Goal: Navigation & Orientation: Find specific page/section

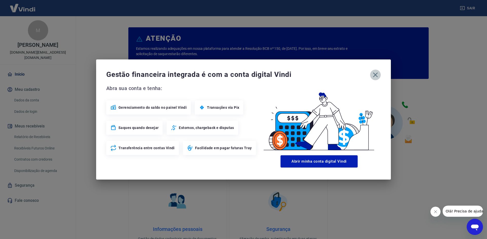
click at [377, 76] on icon "button" at bounding box center [375, 75] width 8 height 8
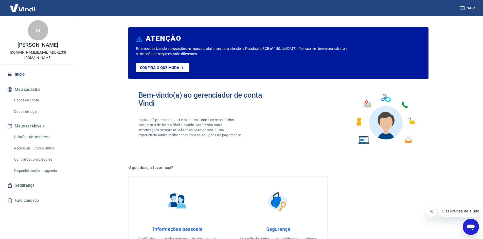
click at [142, 97] on h2 "Bem-vindo(a) ao gerenciador de conta Vindi" at bounding box center [208, 99] width 140 height 16
click at [145, 102] on h2 "Bem-vindo(a) ao gerenciador de conta Vindi" at bounding box center [208, 99] width 140 height 16
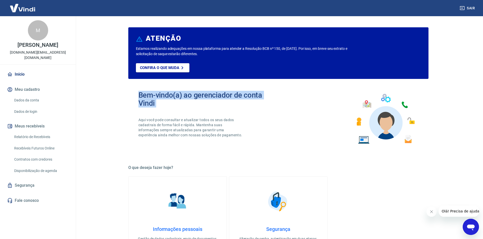
click at [145, 102] on h2 "Bem-vindo(a) ao gerenciador de conta Vindi" at bounding box center [208, 99] width 140 height 16
click at [145, 97] on h2 "Bem-vindo(a) ao gerenciador de conta Vindi" at bounding box center [208, 99] width 140 height 16
click at [146, 100] on h2 "Bem-vindo(a) ao gerenciador de conta Vindi" at bounding box center [208, 99] width 140 height 16
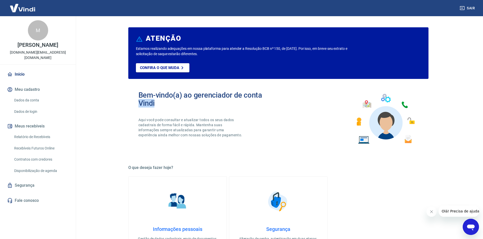
click at [146, 100] on h2 "Bem-vindo(a) ao gerenciador de conta Vindi" at bounding box center [208, 99] width 140 height 16
click at [145, 93] on h2 "Bem-vindo(a) ao gerenciador de conta Vindi" at bounding box center [208, 99] width 140 height 16
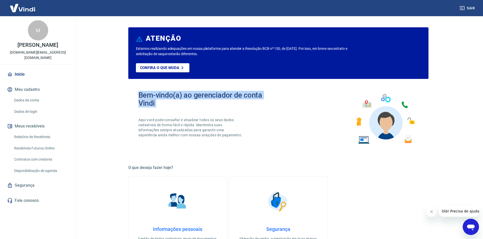
click at [146, 100] on h2 "Bem-vindo(a) ao gerenciador de conta Vindi" at bounding box center [208, 99] width 140 height 16
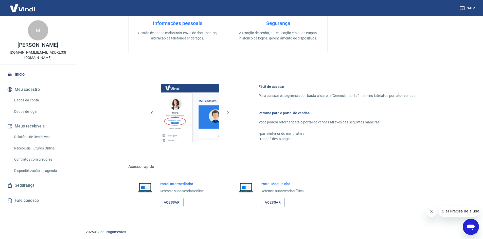
scroll to position [208, 0]
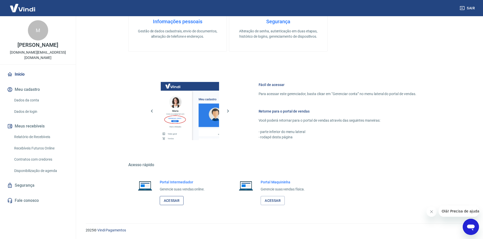
click at [176, 198] on link "Acessar" at bounding box center [172, 200] width 24 height 9
drag, startPoint x: 138, startPoint y: 33, endPoint x: 123, endPoint y: 32, distance: 14.2
click at [123, 32] on div "ATENÇÃO Estamos realizando adequações em nossa plataforma para atender a Resolu…" at bounding box center [278, 13] width 312 height 410
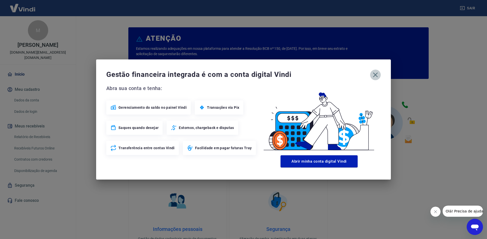
click at [374, 76] on icon "button" at bounding box center [375, 75] width 5 height 5
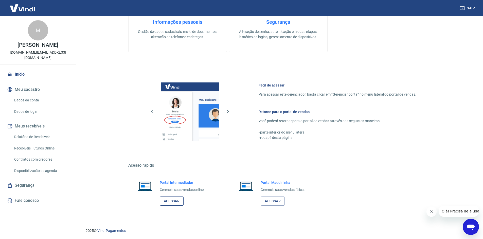
scroll to position [208, 0]
click at [174, 199] on link "Acessar" at bounding box center [172, 200] width 24 height 9
